Goal: Task Accomplishment & Management: Use online tool/utility

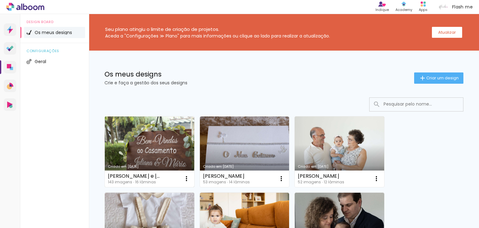
click at [155, 155] on link "Criado em [DATE]" at bounding box center [150, 151] width 90 height 71
